Goal: Task Accomplishment & Management: Manage account settings

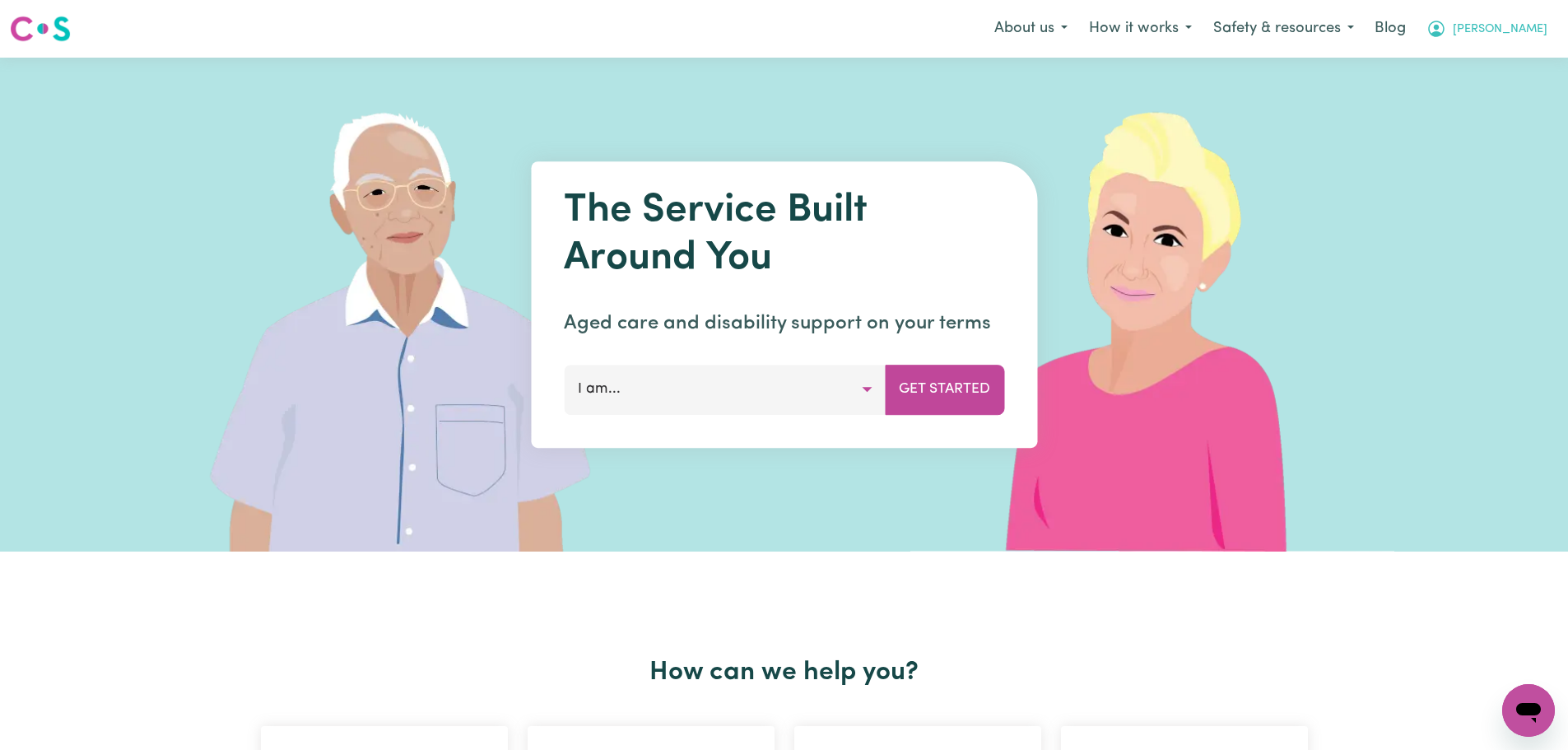
click at [1518, 28] on span "[PERSON_NAME]" at bounding box center [1500, 30] width 95 height 18
click at [1509, 65] on link "Admin Dashboard" at bounding box center [1492, 64] width 130 height 31
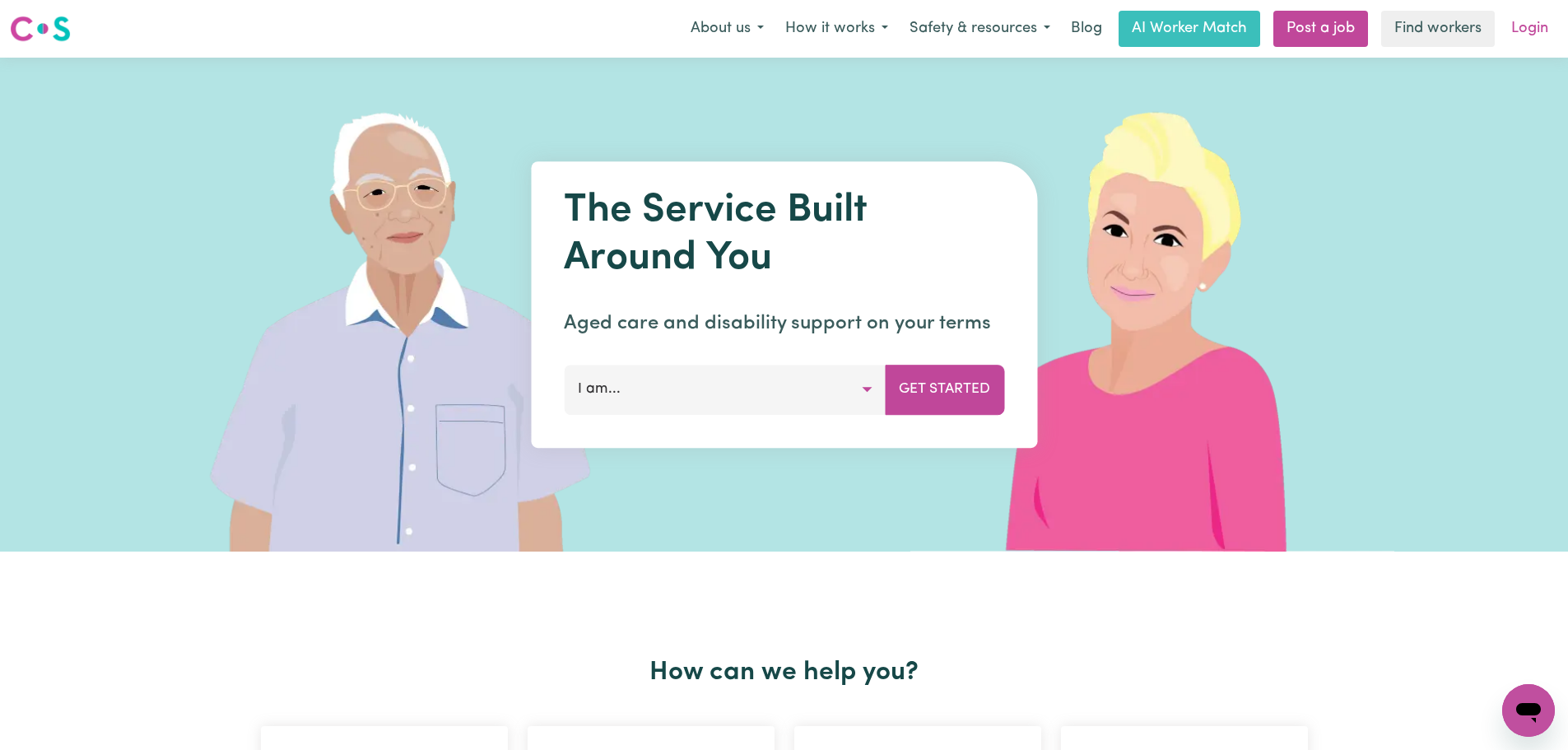
click at [1529, 34] on link "Login" at bounding box center [1530, 28] width 57 height 36
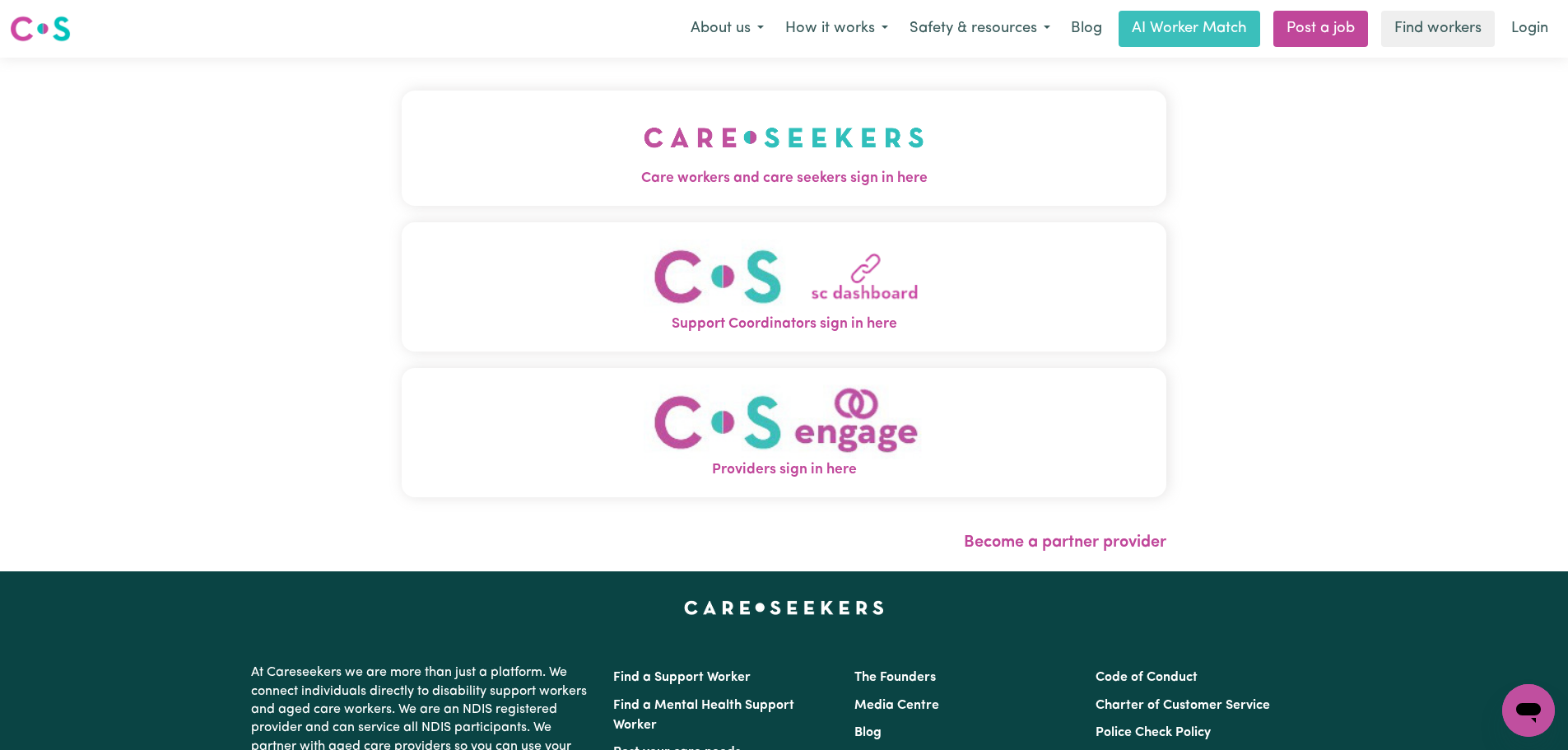
click at [618, 151] on button "Care workers and care seekers sign in here" at bounding box center [784, 148] width 765 height 116
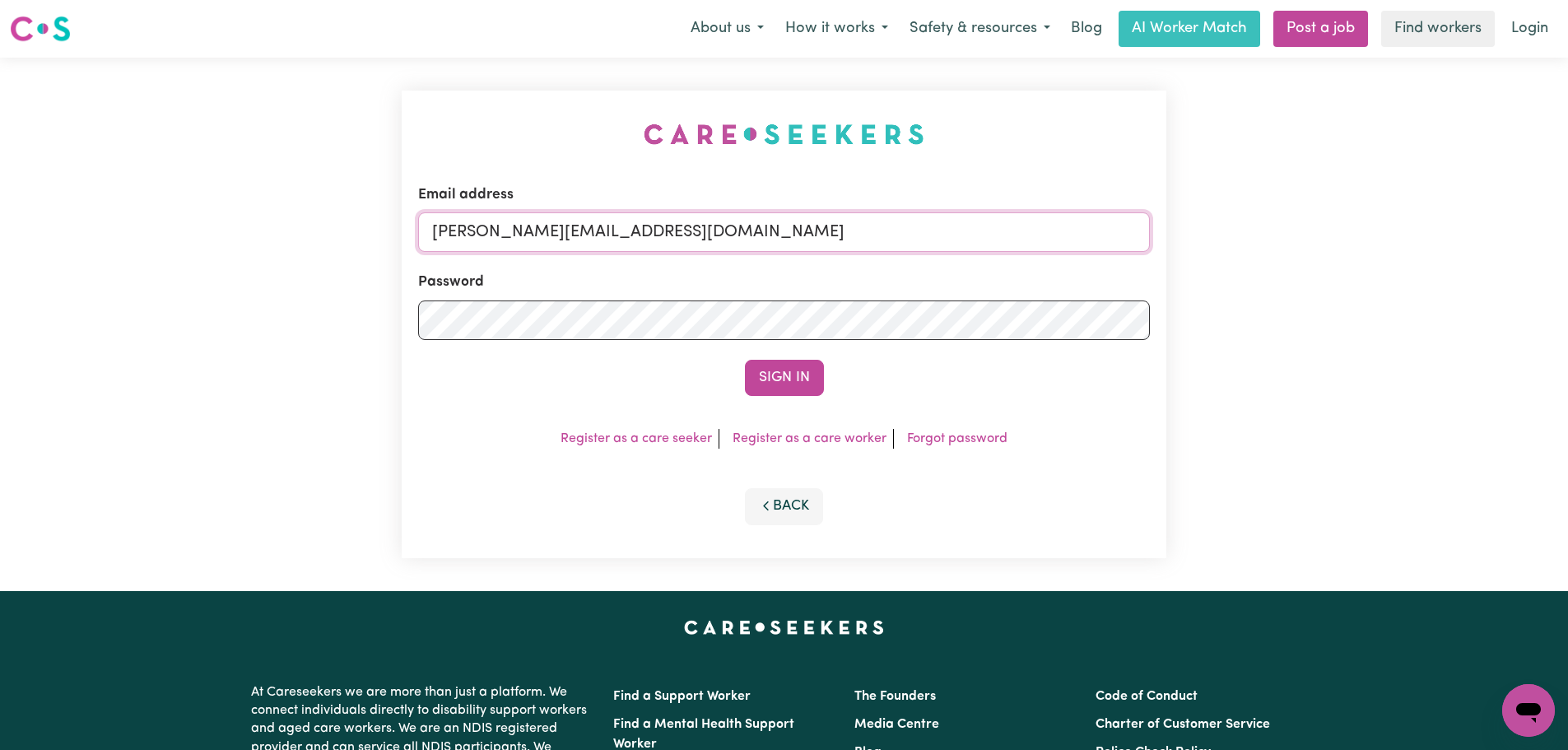
drag, startPoint x: 774, startPoint y: 243, endPoint x: 751, endPoint y: 252, distance: 24.7
click at [774, 243] on input "lindsay+engage@careseekers.com.au" at bounding box center [784, 232] width 732 height 39
drag, startPoint x: 852, startPoint y: 233, endPoint x: 521, endPoint y: 234, distance: 331.0
click at [521, 234] on input "superuser~sanjalovrakovicJC@careseekers.com.au" at bounding box center [784, 232] width 732 height 39
type input "superuser~sanjalovrakovicJC@careseekers.com.au"
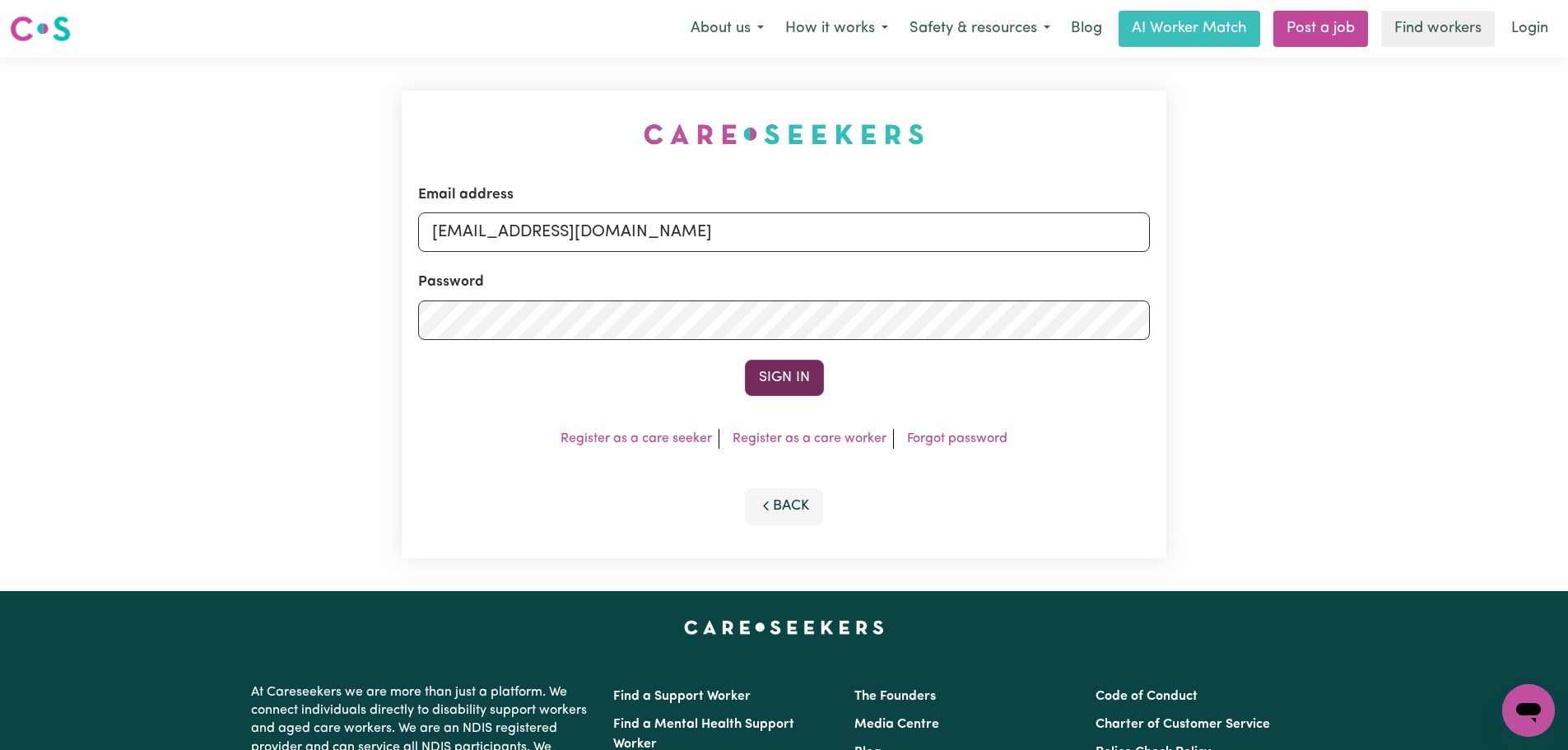
click at [767, 367] on button "Sign In" at bounding box center [784, 378] width 79 height 36
